Goal: Find specific page/section: Find specific page/section

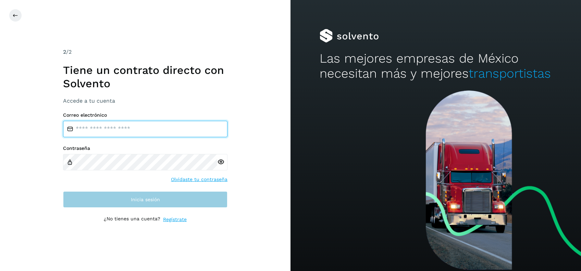
type input "**********"
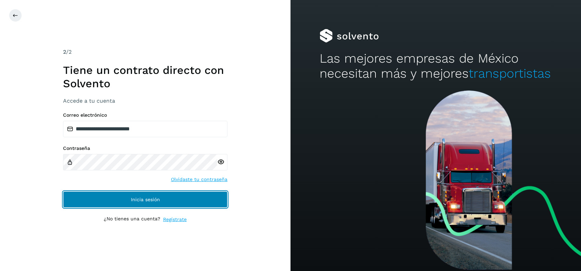
click at [169, 198] on button "Inicia sesión" at bounding box center [145, 199] width 164 height 16
click at [173, 203] on button "Inicia sesión" at bounding box center [145, 199] width 164 height 16
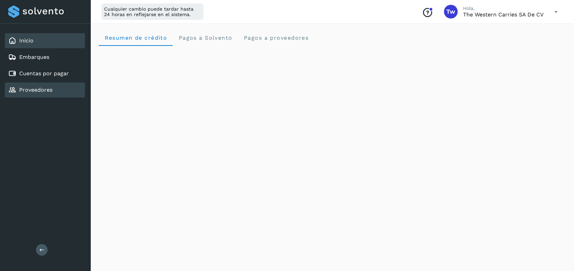
click at [70, 93] on div "Proveedores" at bounding box center [45, 90] width 80 height 15
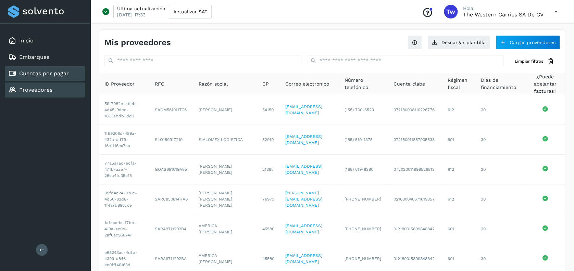
click at [67, 75] on link "Cuentas por pagar" at bounding box center [44, 73] width 50 height 7
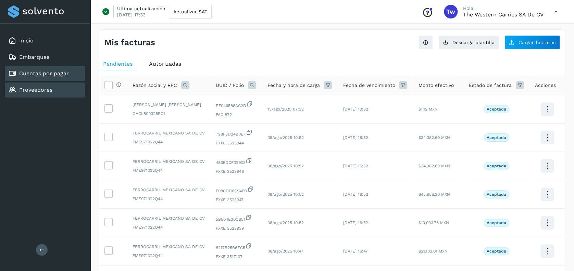
click at [38, 90] on link "Proveedores" at bounding box center [35, 90] width 33 height 7
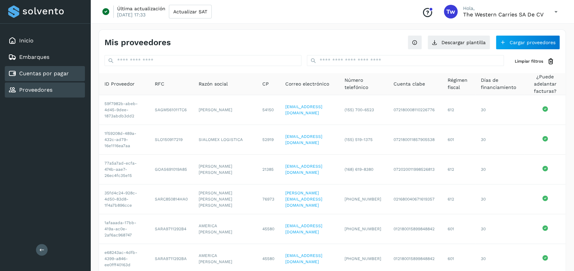
click at [18, 72] on div "Cuentas por pagar" at bounding box center [38, 74] width 61 height 8
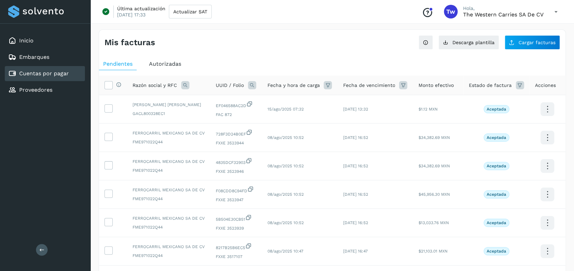
click at [40, 72] on link "Cuentas por pagar" at bounding box center [44, 73] width 50 height 7
click at [48, 74] on link "Cuentas por pagar" at bounding box center [44, 73] width 50 height 7
click at [55, 92] on div "Proveedores" at bounding box center [45, 90] width 80 height 15
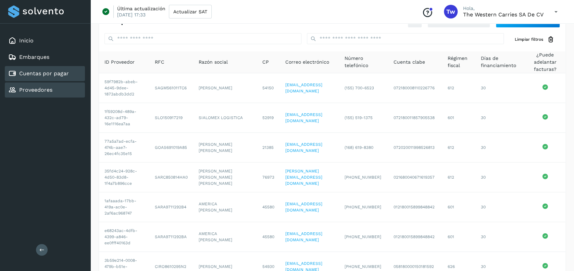
scroll to position [8, 0]
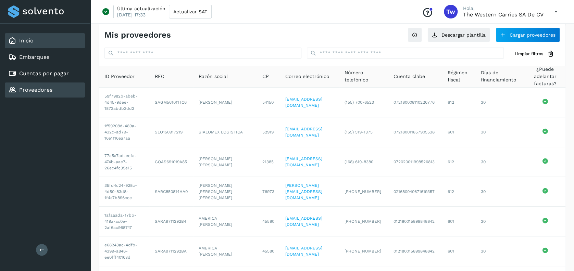
click at [43, 37] on div "Inicio" at bounding box center [45, 40] width 80 height 15
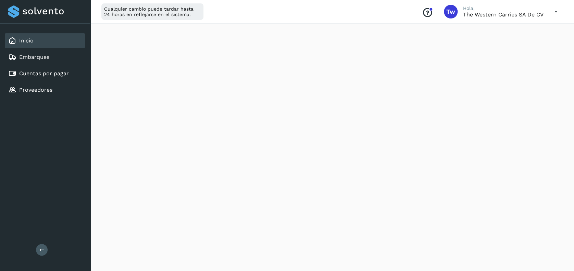
scroll to position [313, 0]
